Goal: Task Accomplishment & Management: Complete application form

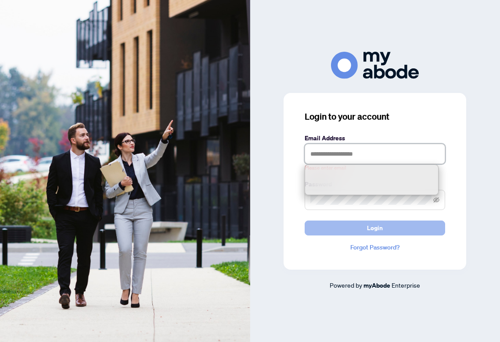
type input "**********"
click at [331, 229] on button "Login" at bounding box center [375, 228] width 140 height 15
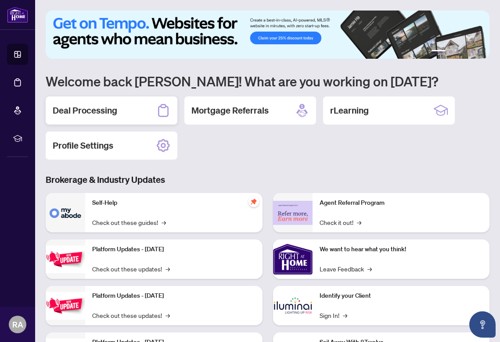
click at [122, 118] on div "Deal Processing" at bounding box center [112, 111] width 132 height 28
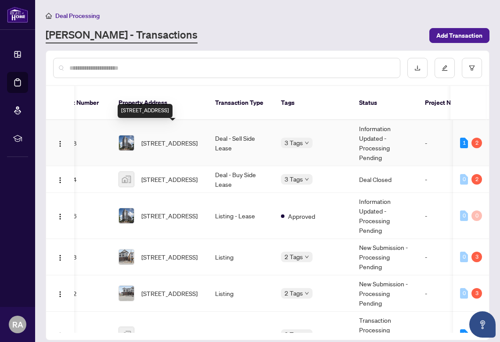
scroll to position [0, 25]
click at [195, 138] on span "[STREET_ADDRESS]" at bounding box center [168, 143] width 56 height 10
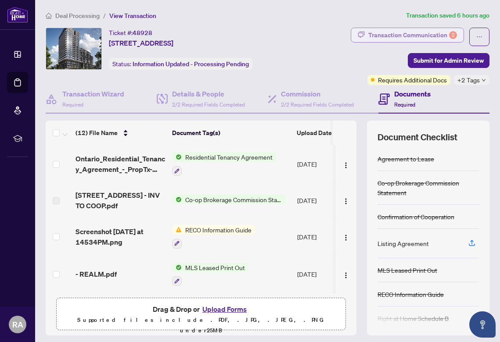
click at [410, 32] on div "Transaction Communication 2" at bounding box center [412, 35] width 89 height 14
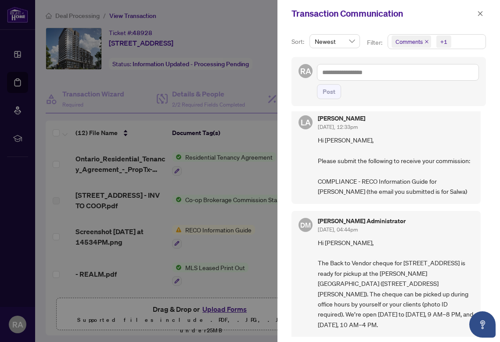
scroll to position [14, 0]
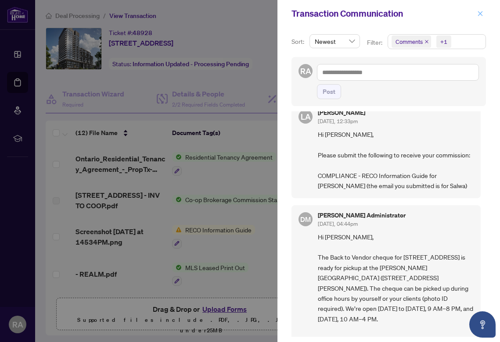
click at [481, 11] on icon "close" at bounding box center [480, 14] width 6 height 6
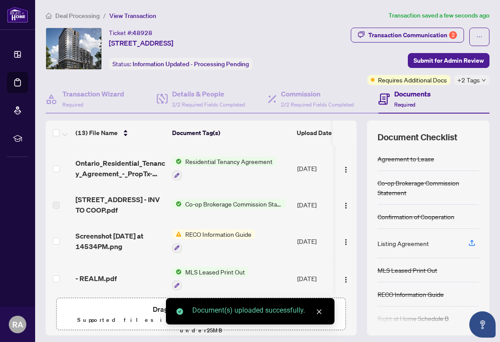
scroll to position [0, 0]
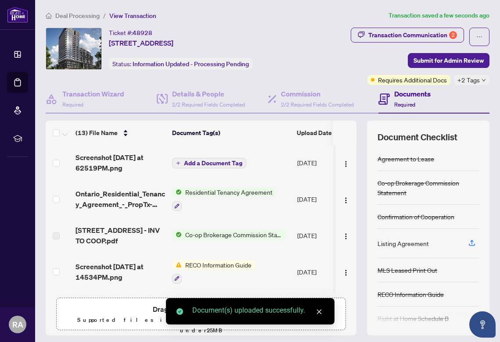
click at [203, 162] on span "Add a Document Tag" at bounding box center [213, 163] width 58 height 6
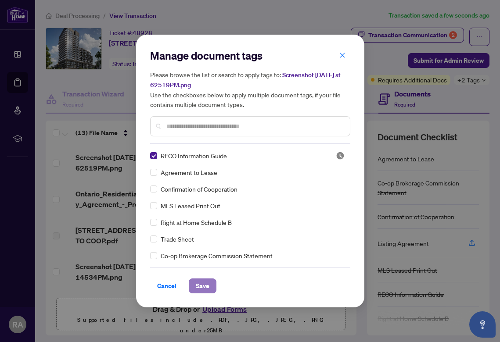
click at [209, 280] on button "Save" at bounding box center [203, 286] width 28 height 15
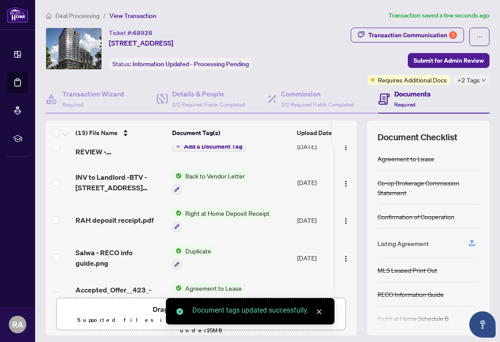
scroll to position [261, 0]
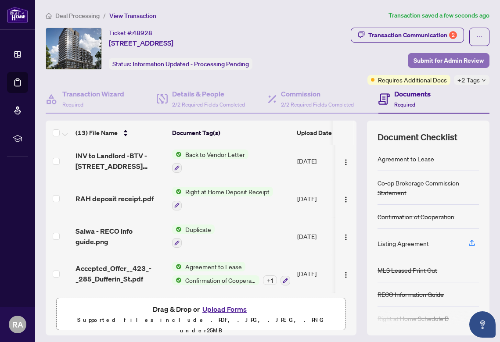
click at [444, 56] on span "Submit for Admin Review" at bounding box center [449, 61] width 70 height 14
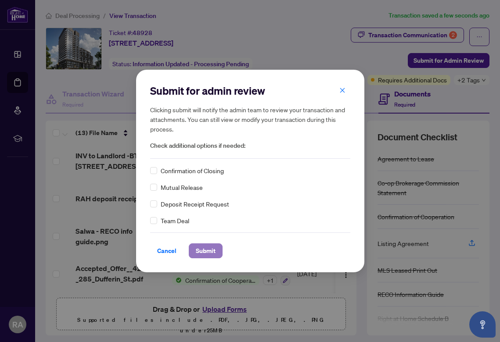
click at [205, 257] on span "Submit" at bounding box center [206, 251] width 20 height 14
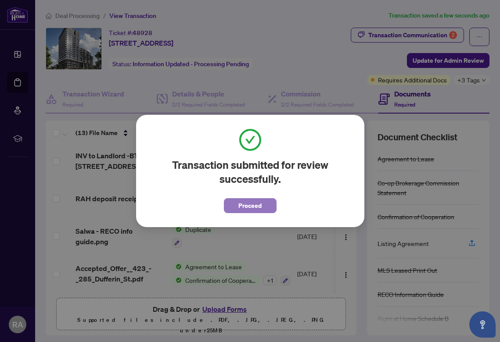
click at [239, 205] on span "Proceed" at bounding box center [249, 206] width 23 height 14
